Goal: Manage account settings

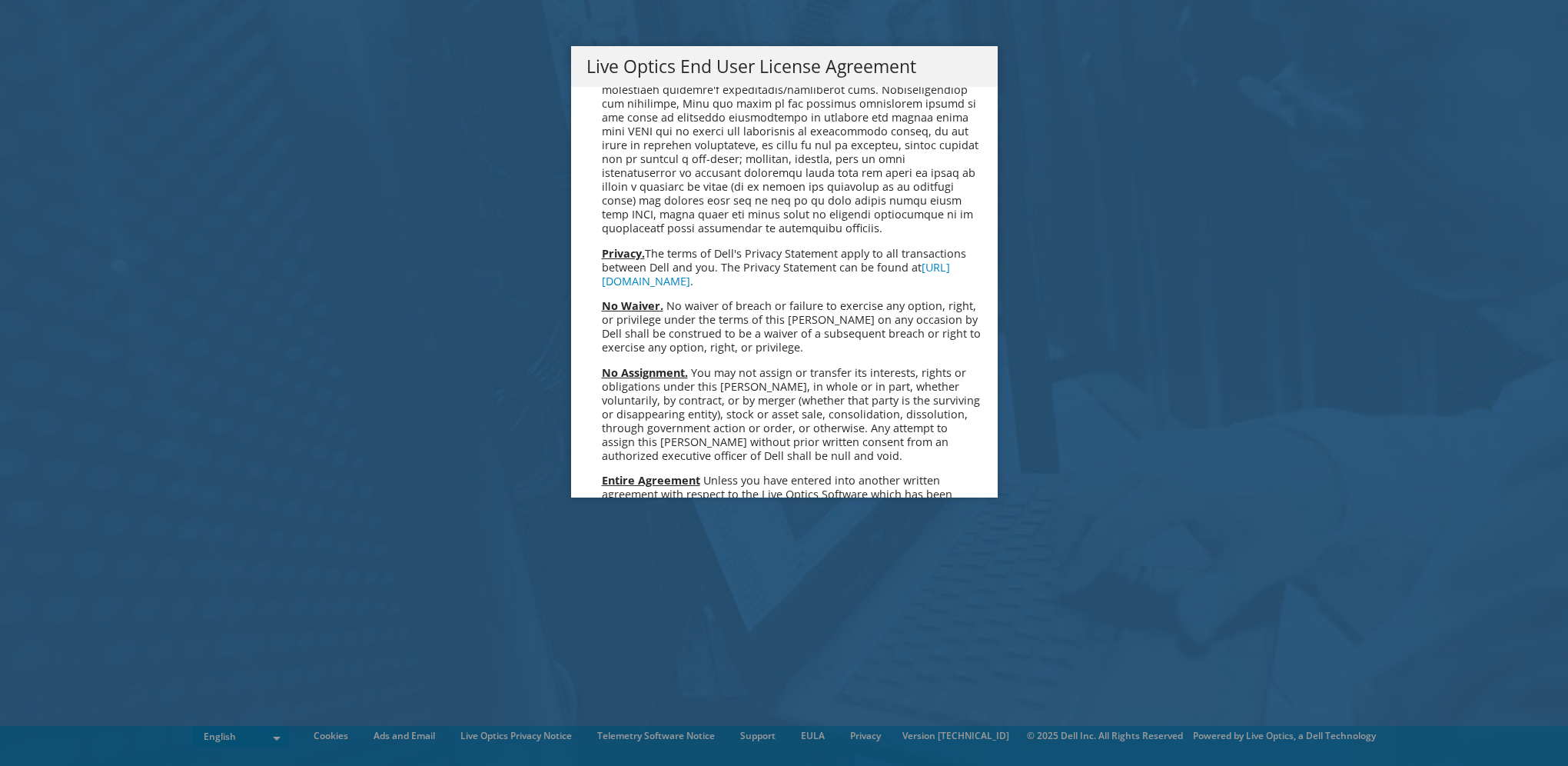
scroll to position [5814, 0]
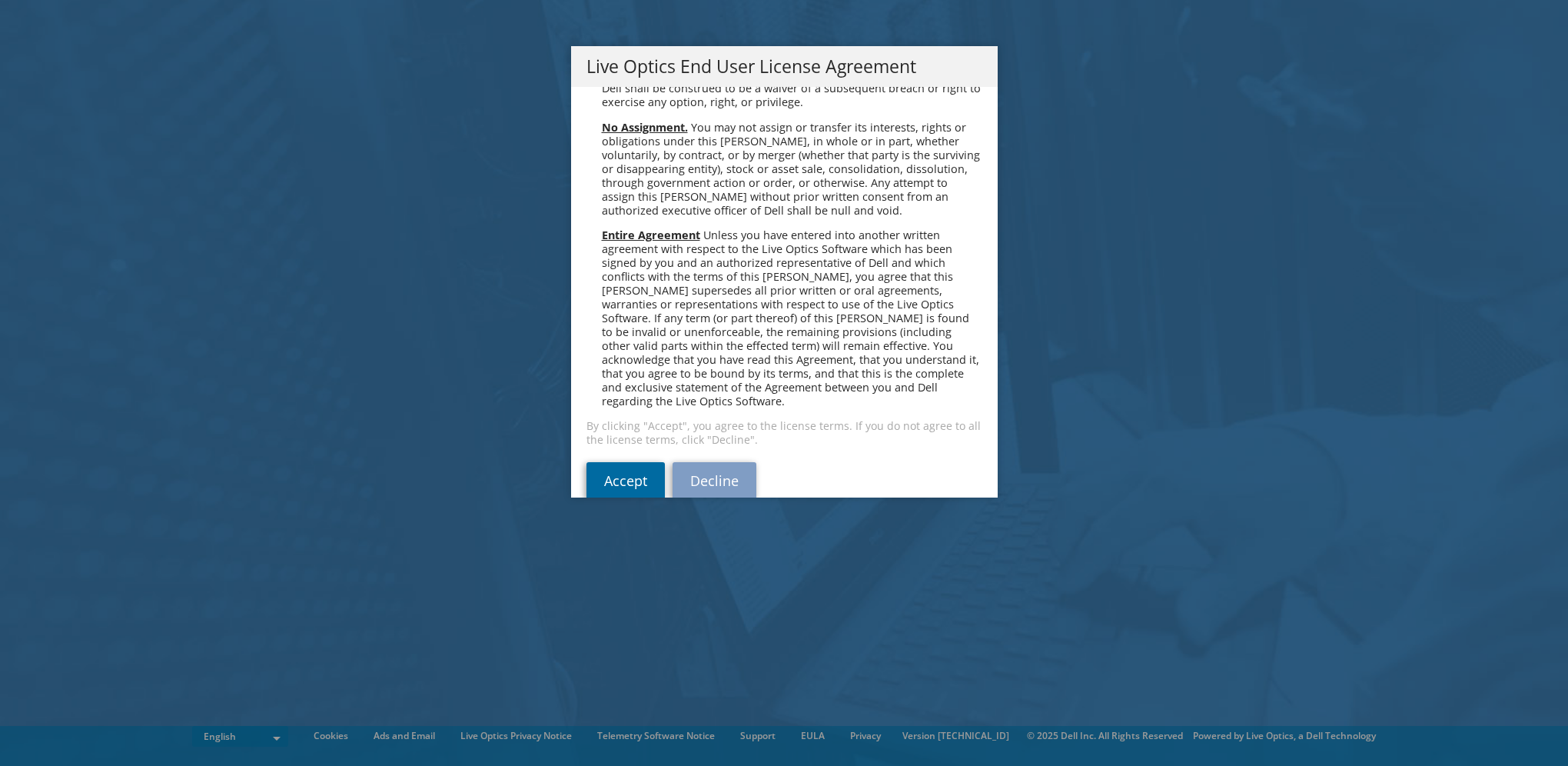
click at [625, 462] on link "Accept" at bounding box center [626, 480] width 79 height 37
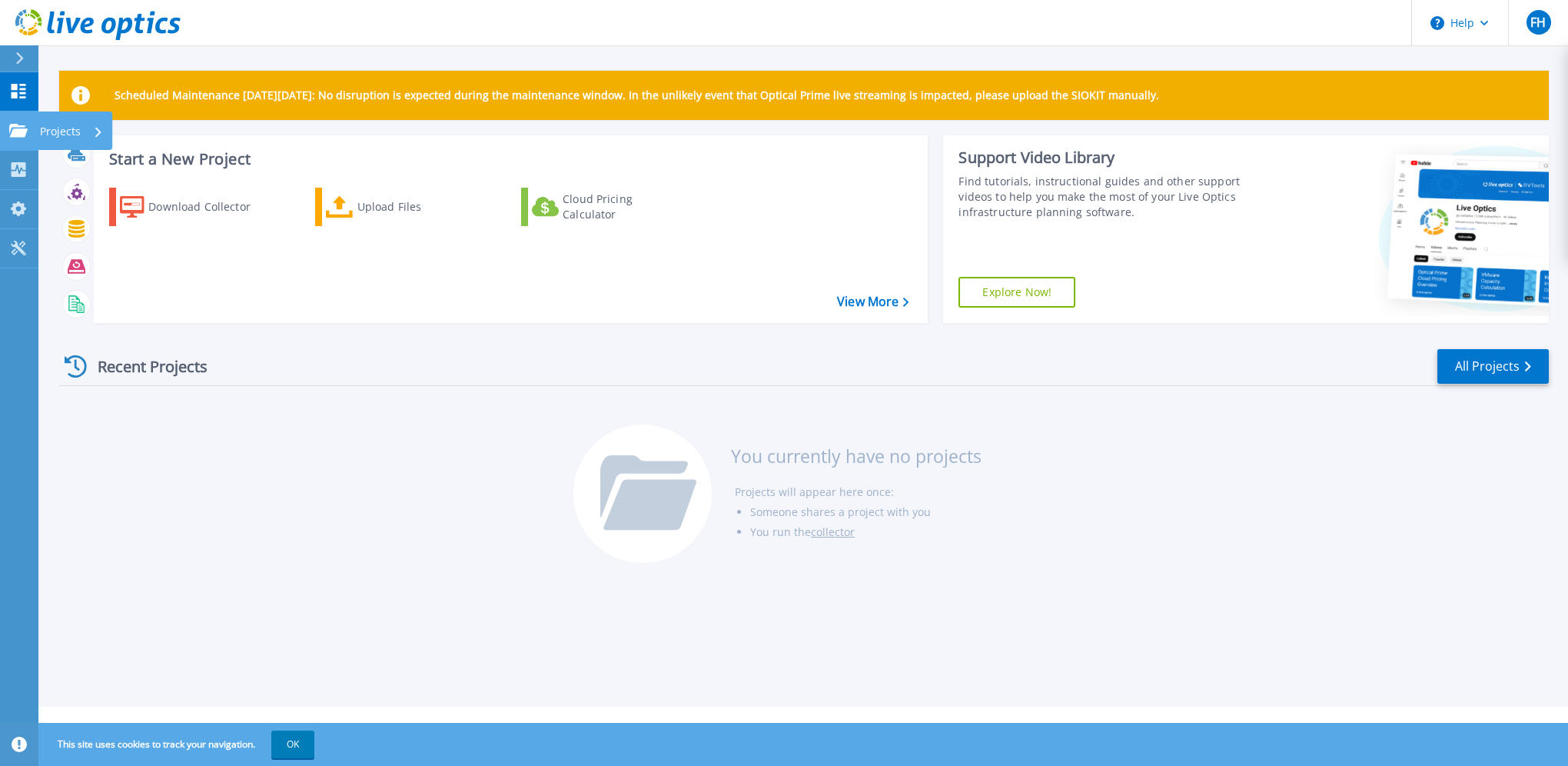
click at [44, 130] on p "Projects" at bounding box center [61, 131] width 41 height 40
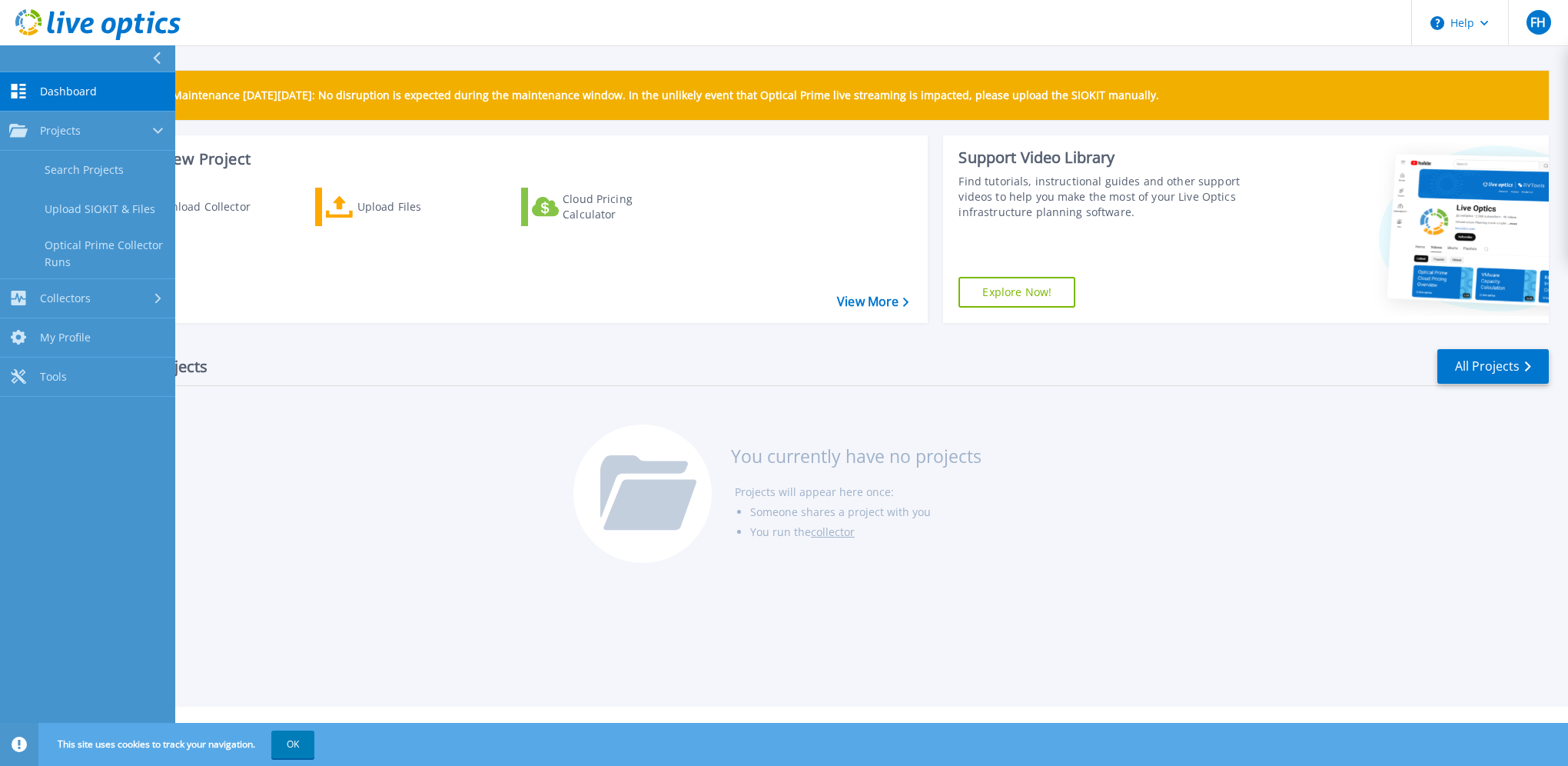
click at [37, 84] on link "Dashboard Dashboard" at bounding box center [87, 92] width 176 height 39
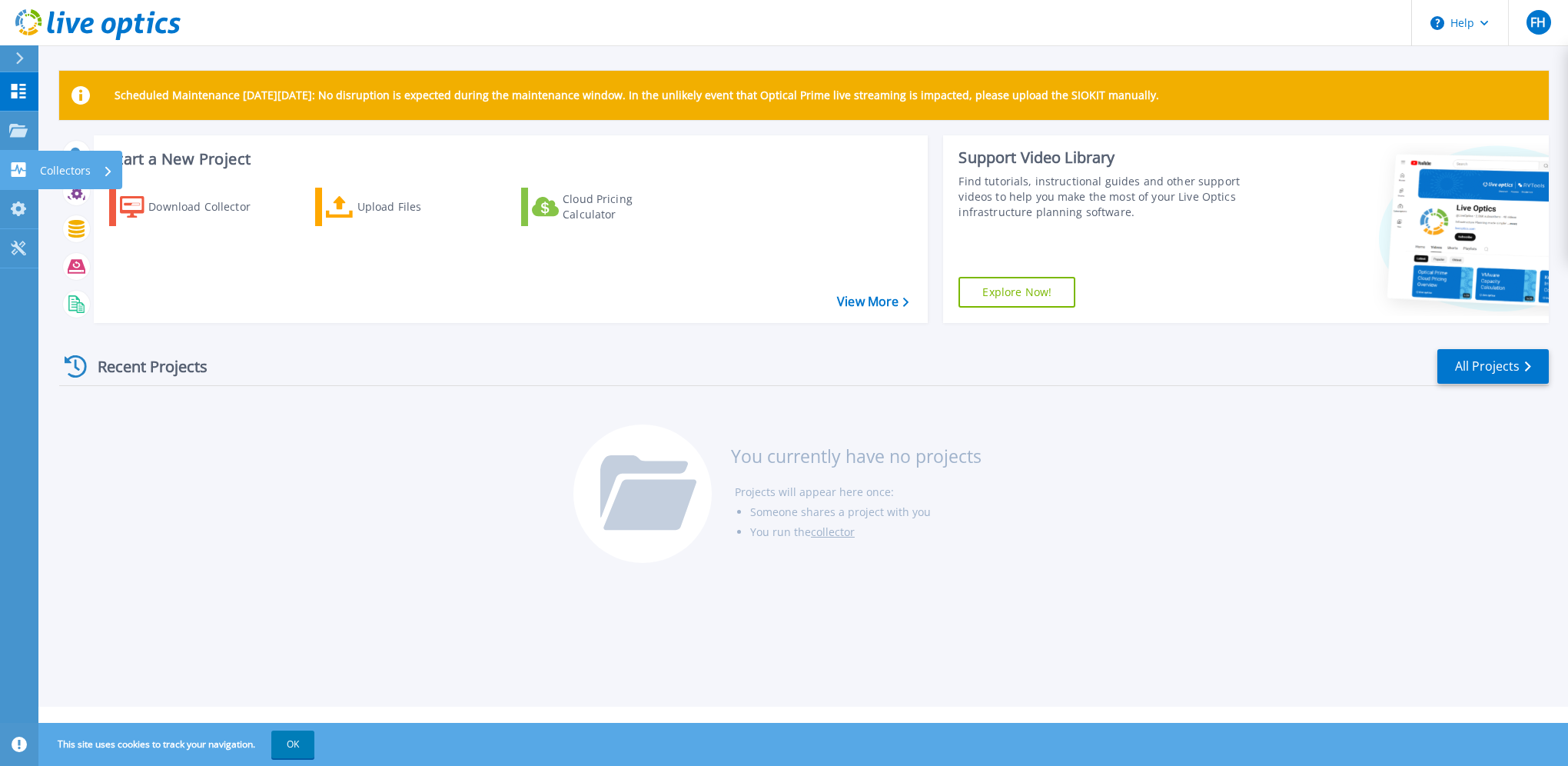
click at [15, 165] on icon at bounding box center [18, 169] width 15 height 15
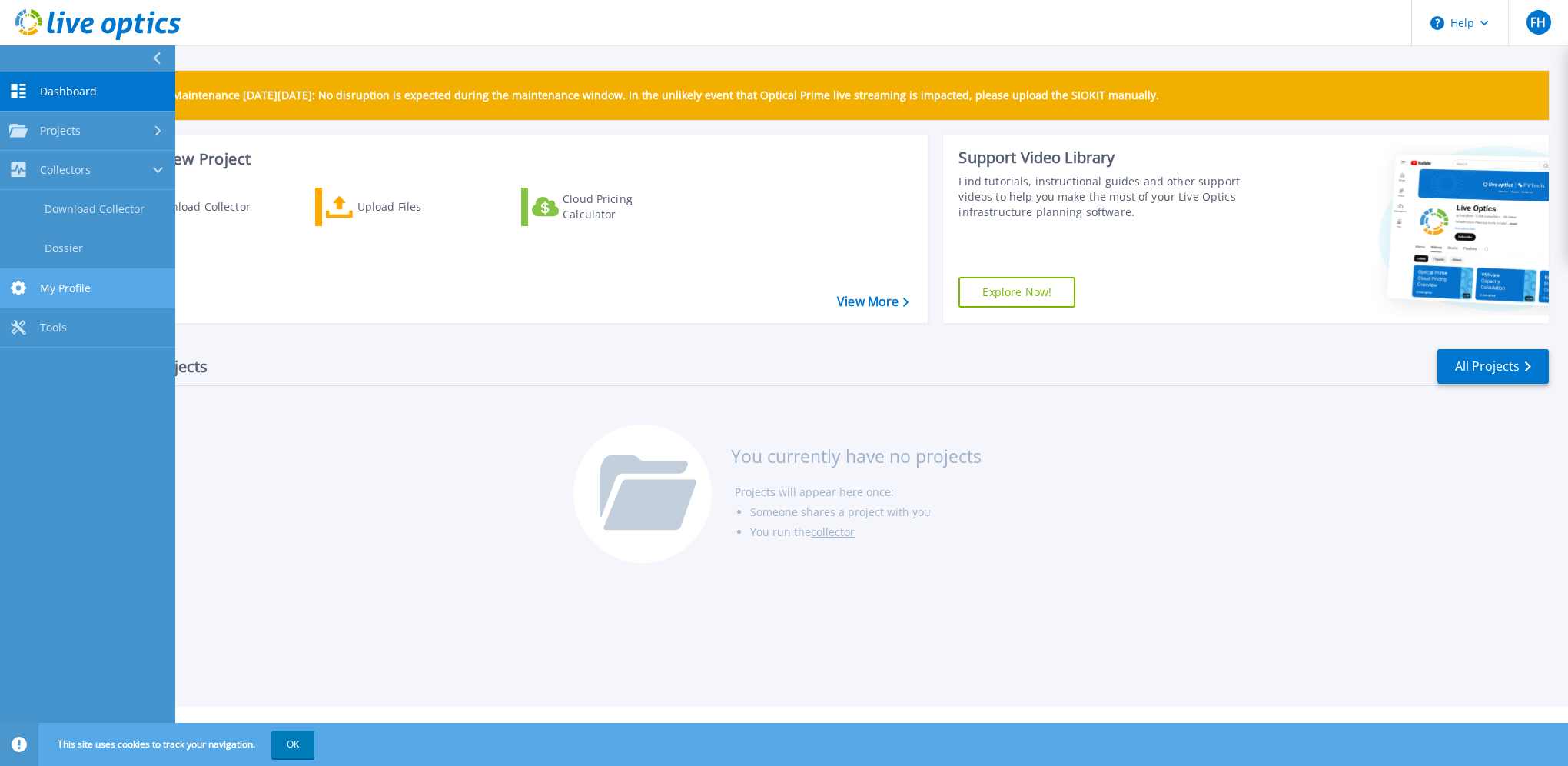
click at [33, 289] on link "My Profile My Profile" at bounding box center [87, 289] width 176 height 39
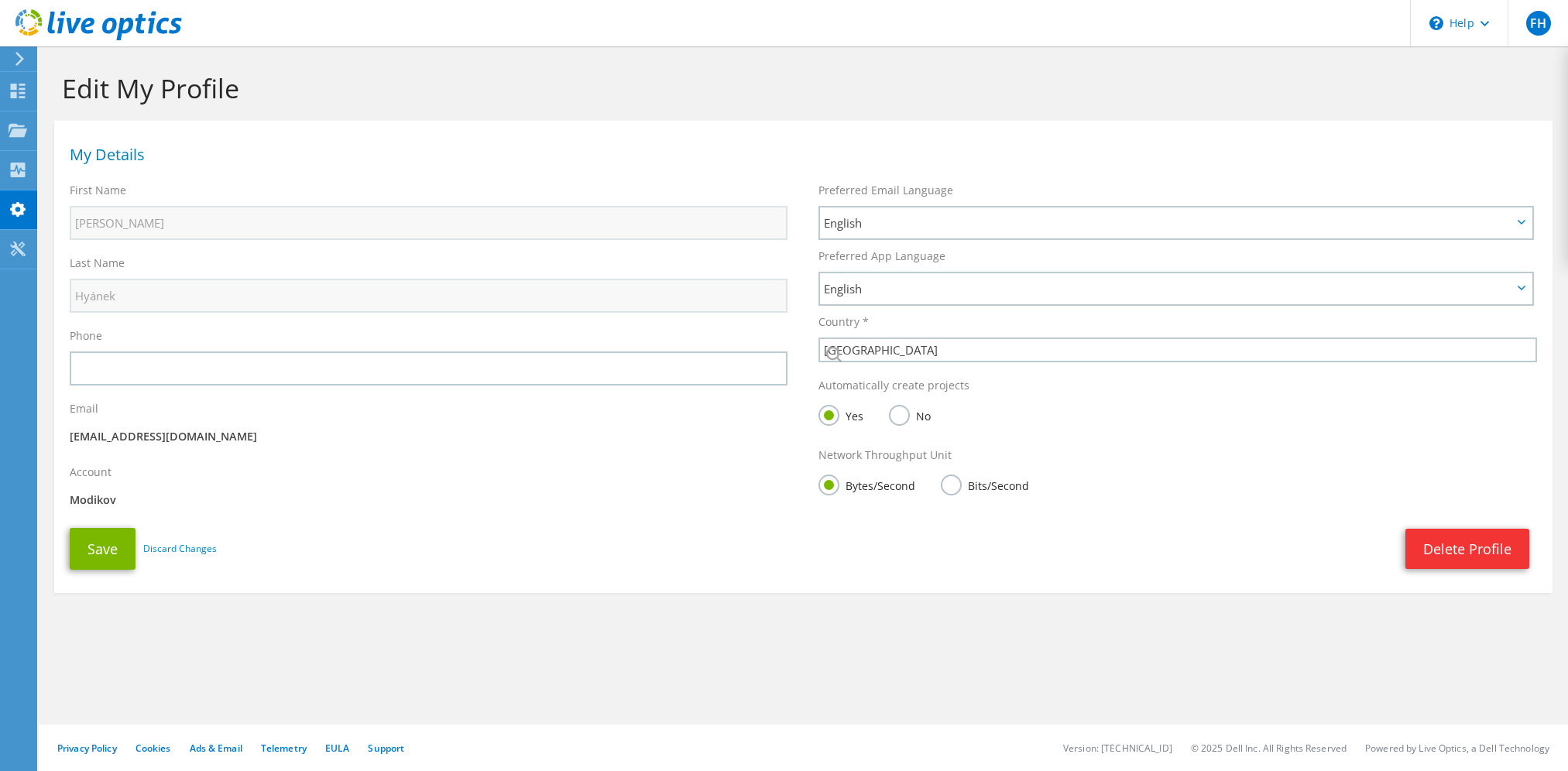
select select "55"
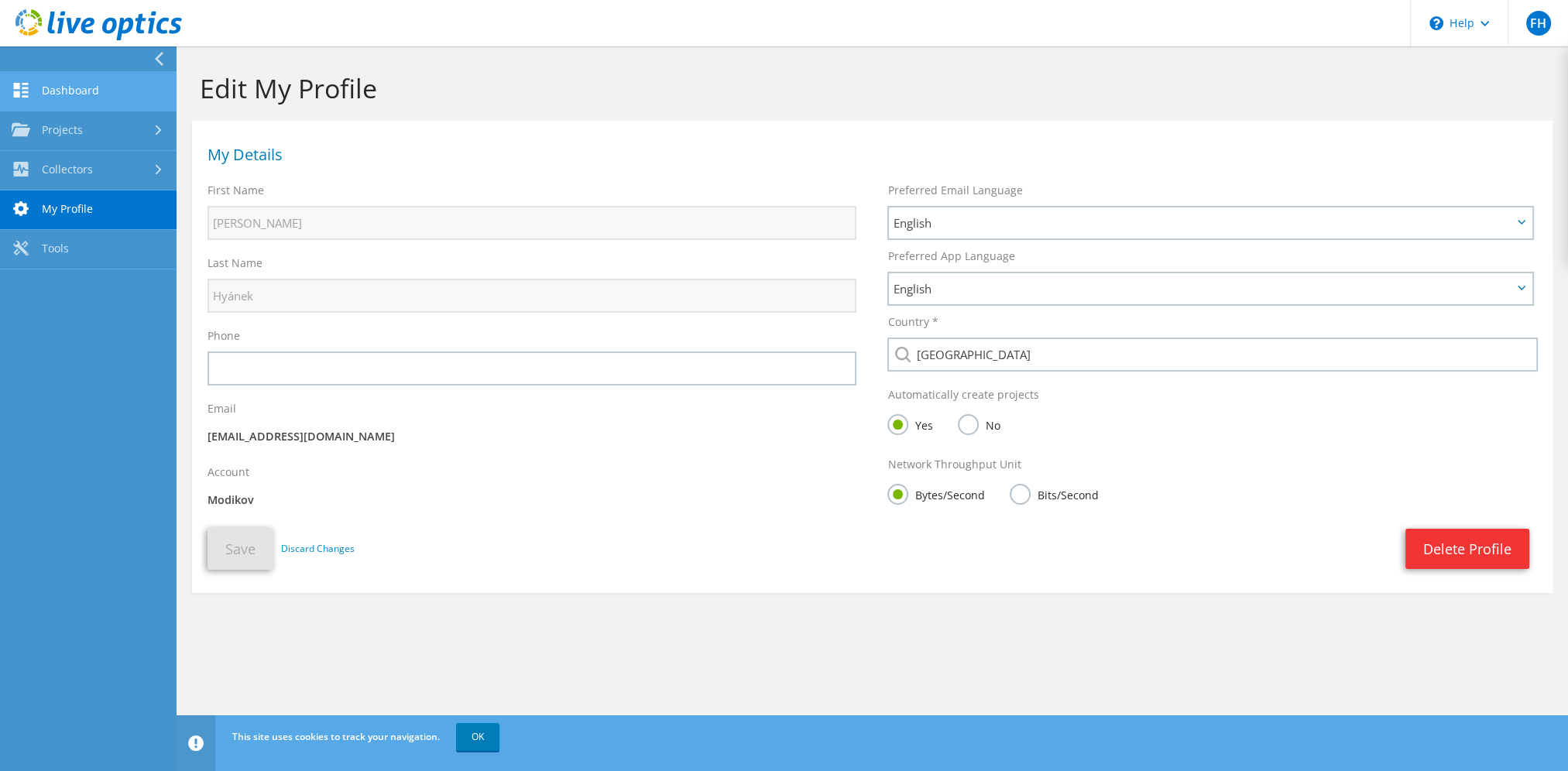
click at [34, 88] on link "Dashboard" at bounding box center [88, 91] width 177 height 40
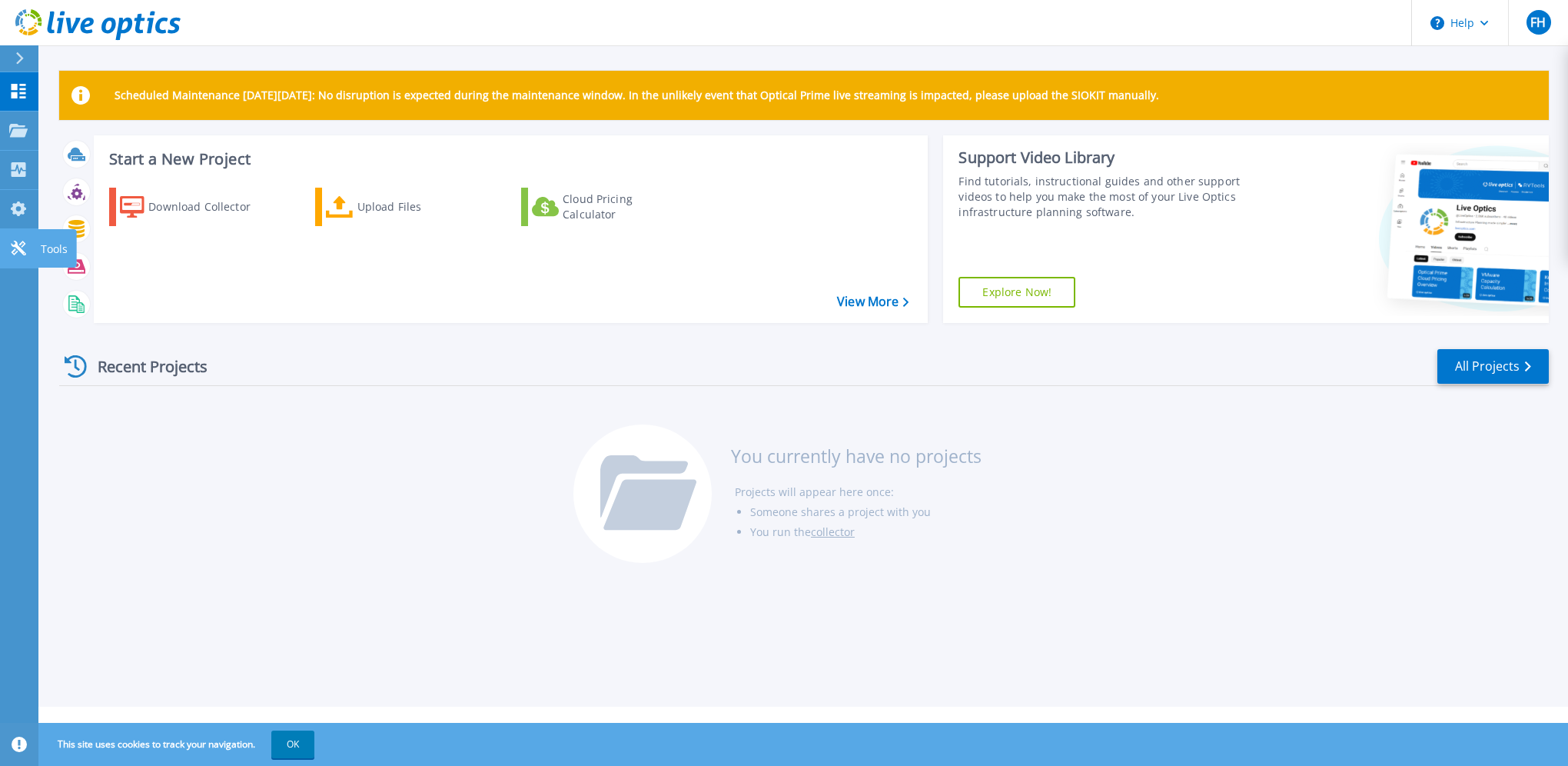
click at [20, 252] on icon at bounding box center [18, 248] width 15 height 15
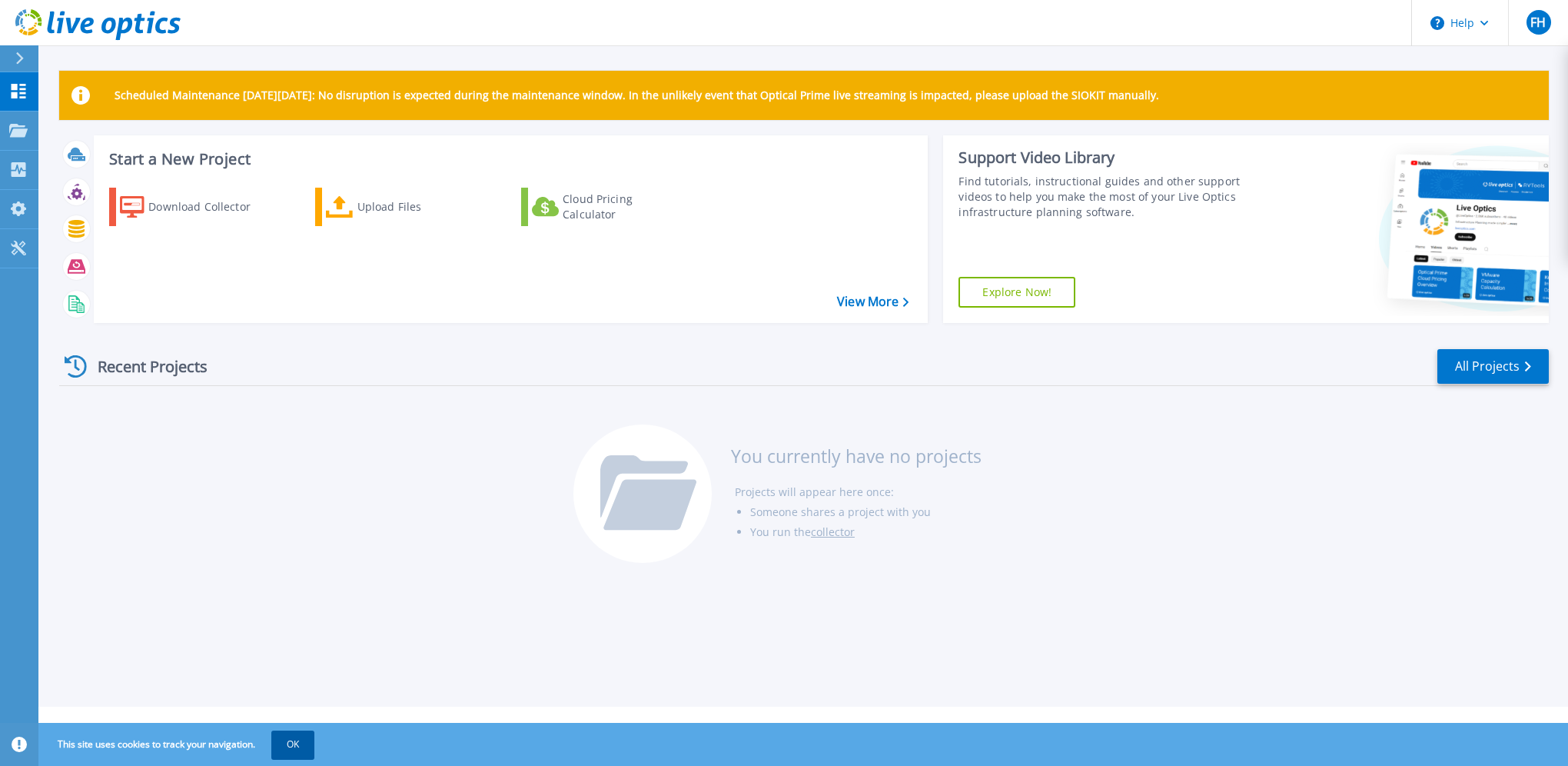
click at [288, 741] on button "OK" at bounding box center [293, 744] width 43 height 27
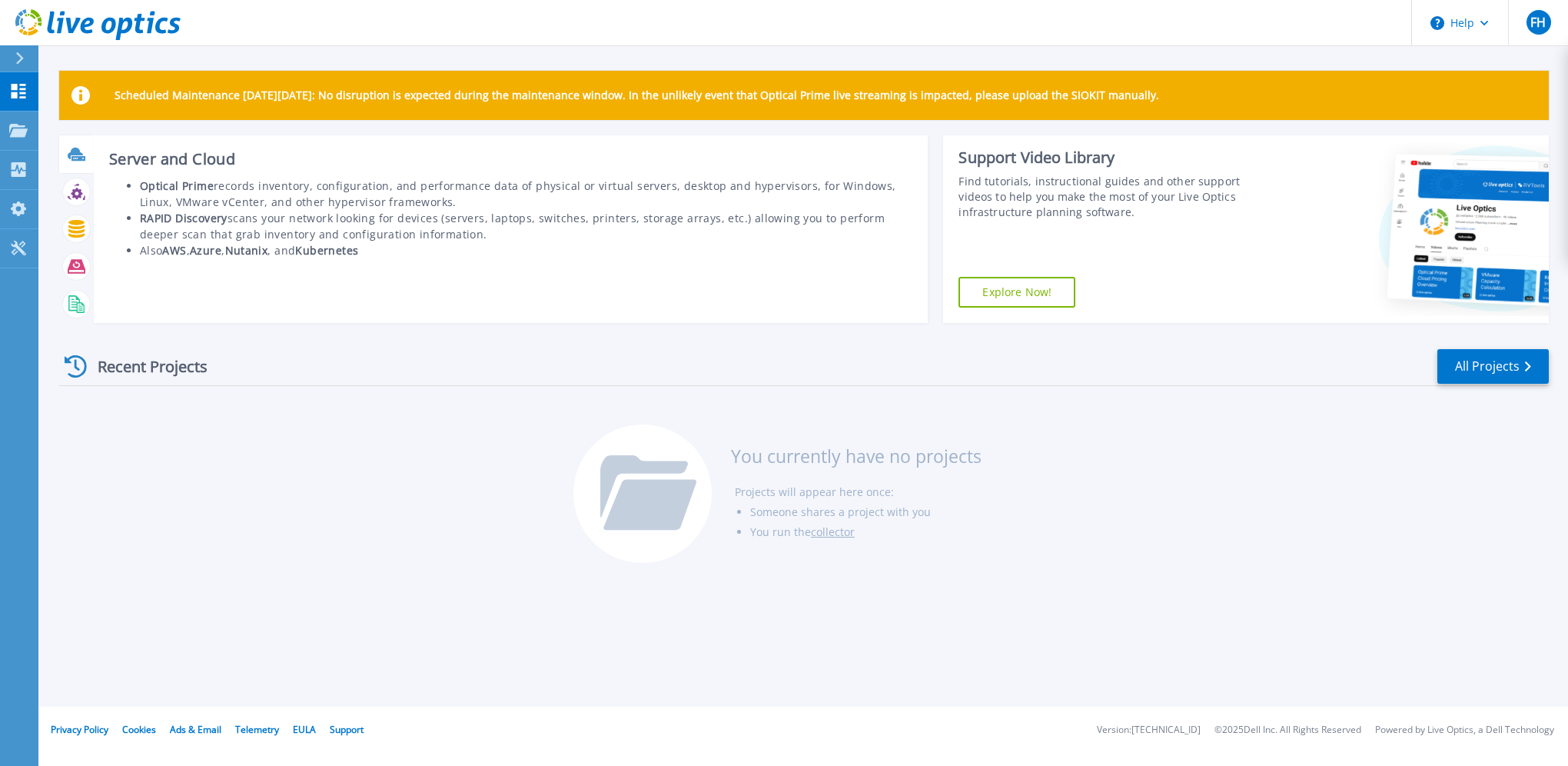
click at [82, 157] on icon at bounding box center [78, 158] width 14 height 4
